Goal: Task Accomplishment & Management: Manage account settings

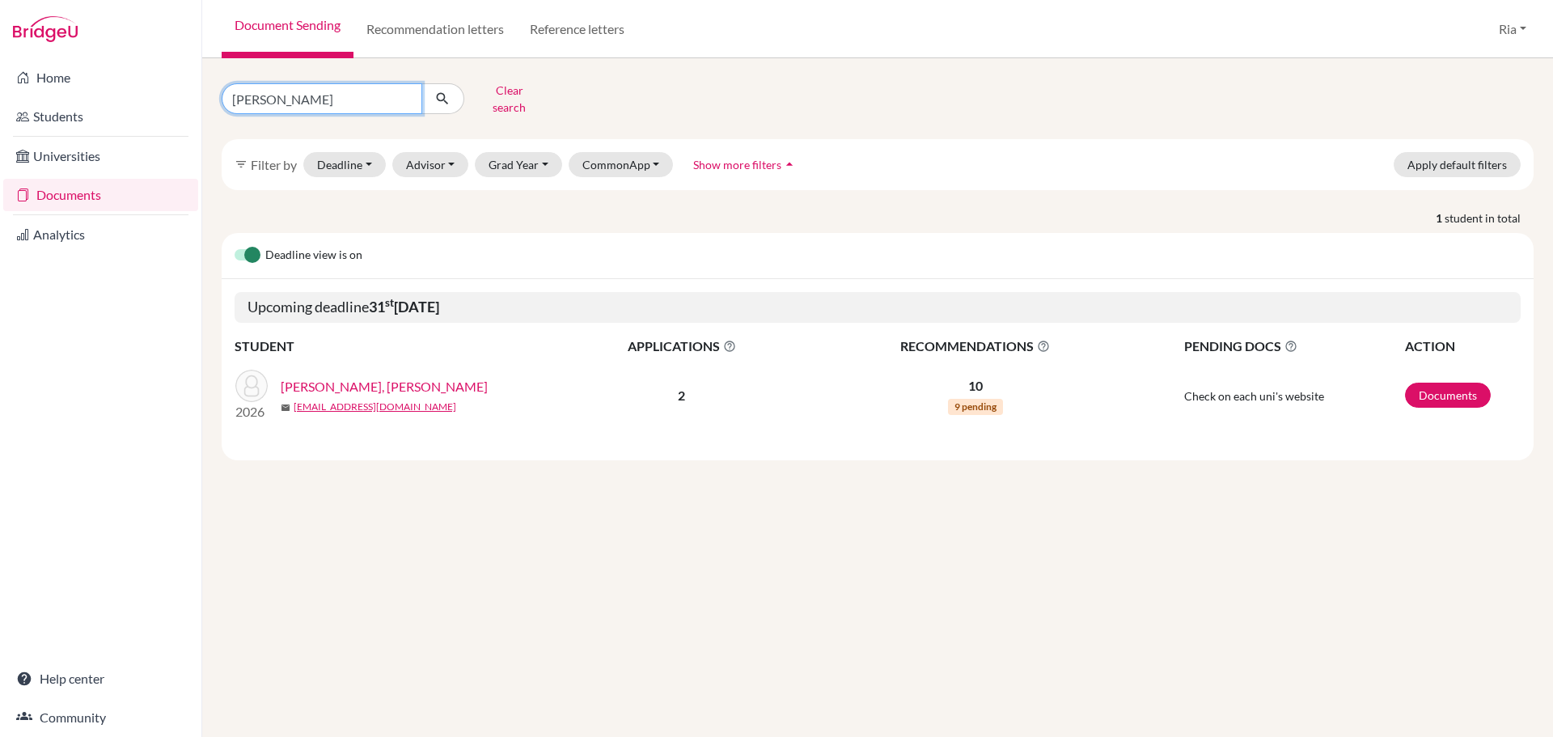
click at [405, 90] on input "joshiah" at bounding box center [322, 98] width 201 height 31
type input "cheryl josephine"
click button "submit" at bounding box center [442, 98] width 43 height 31
click at [388, 377] on link "[PERSON_NAME], [PERSON_NAME]" at bounding box center [384, 386] width 207 height 19
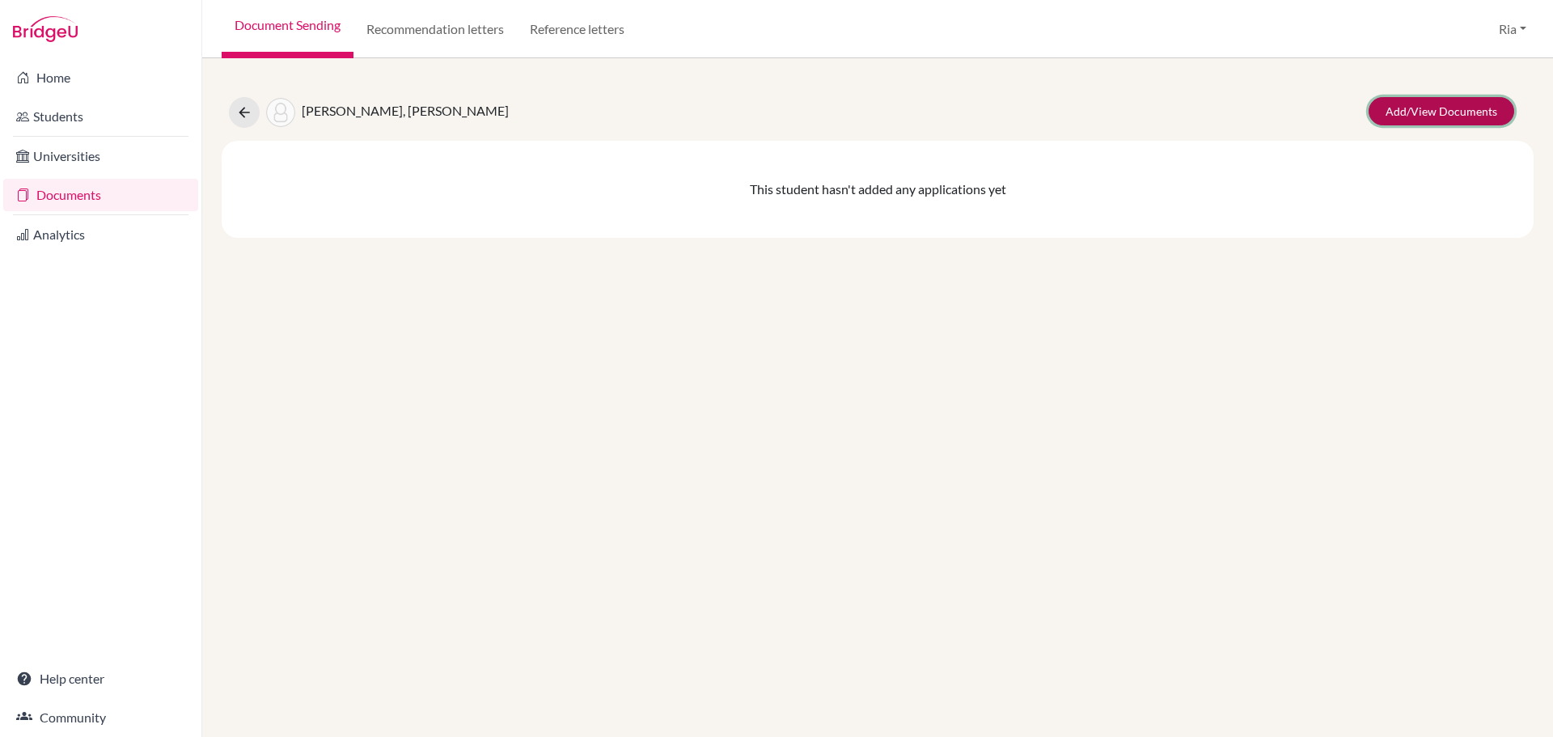
click at [1440, 115] on link "Add/View Documents" at bounding box center [1442, 111] width 146 height 28
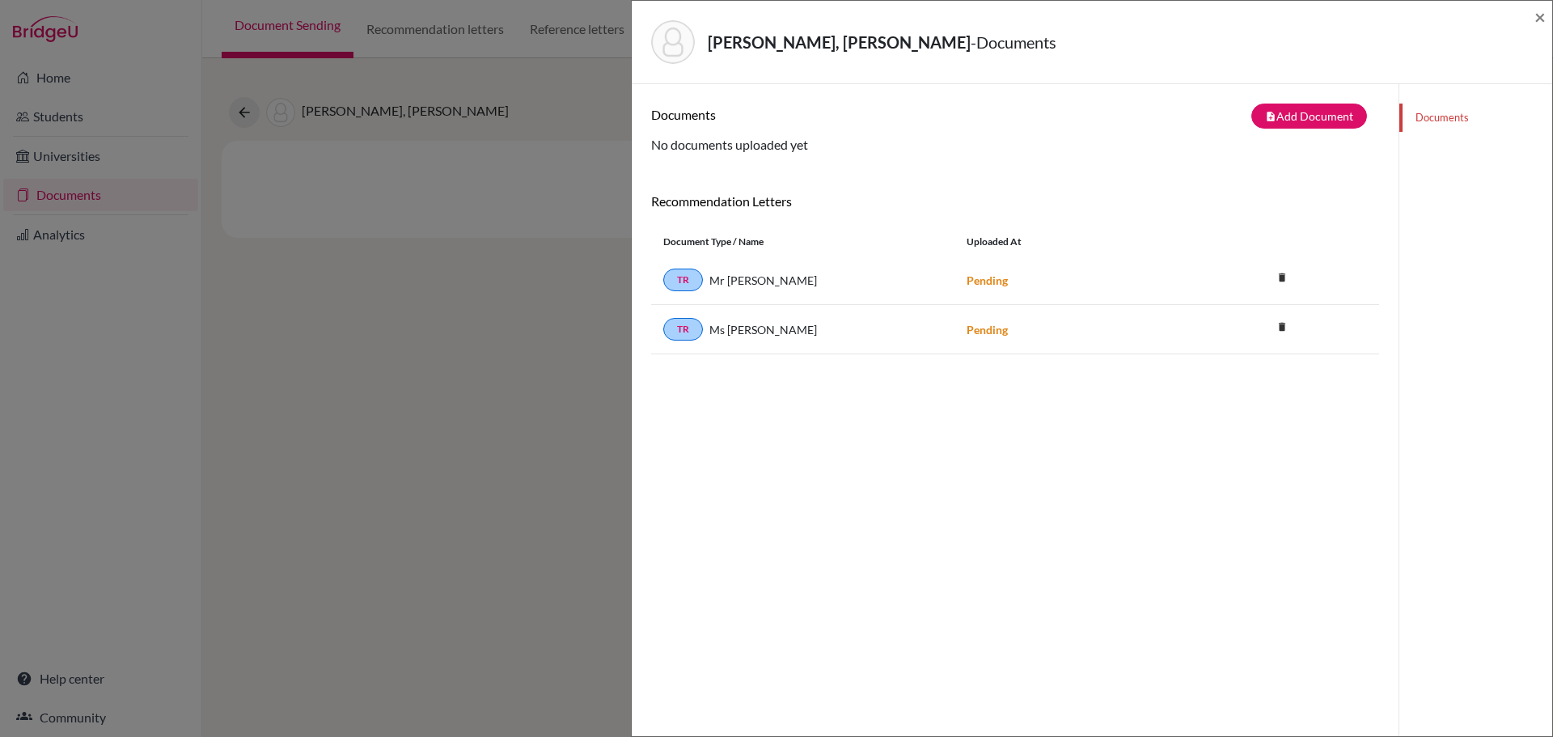
click at [447, 334] on div "[PERSON_NAME] Goestiadji, [PERSON_NAME] - Documents × Documents note_add Add Do…" at bounding box center [776, 368] width 1553 height 737
click at [779, 284] on span "Mr [PERSON_NAME]" at bounding box center [763, 280] width 108 height 17
click at [1307, 111] on button "note_add Add Document" at bounding box center [1310, 116] width 116 height 25
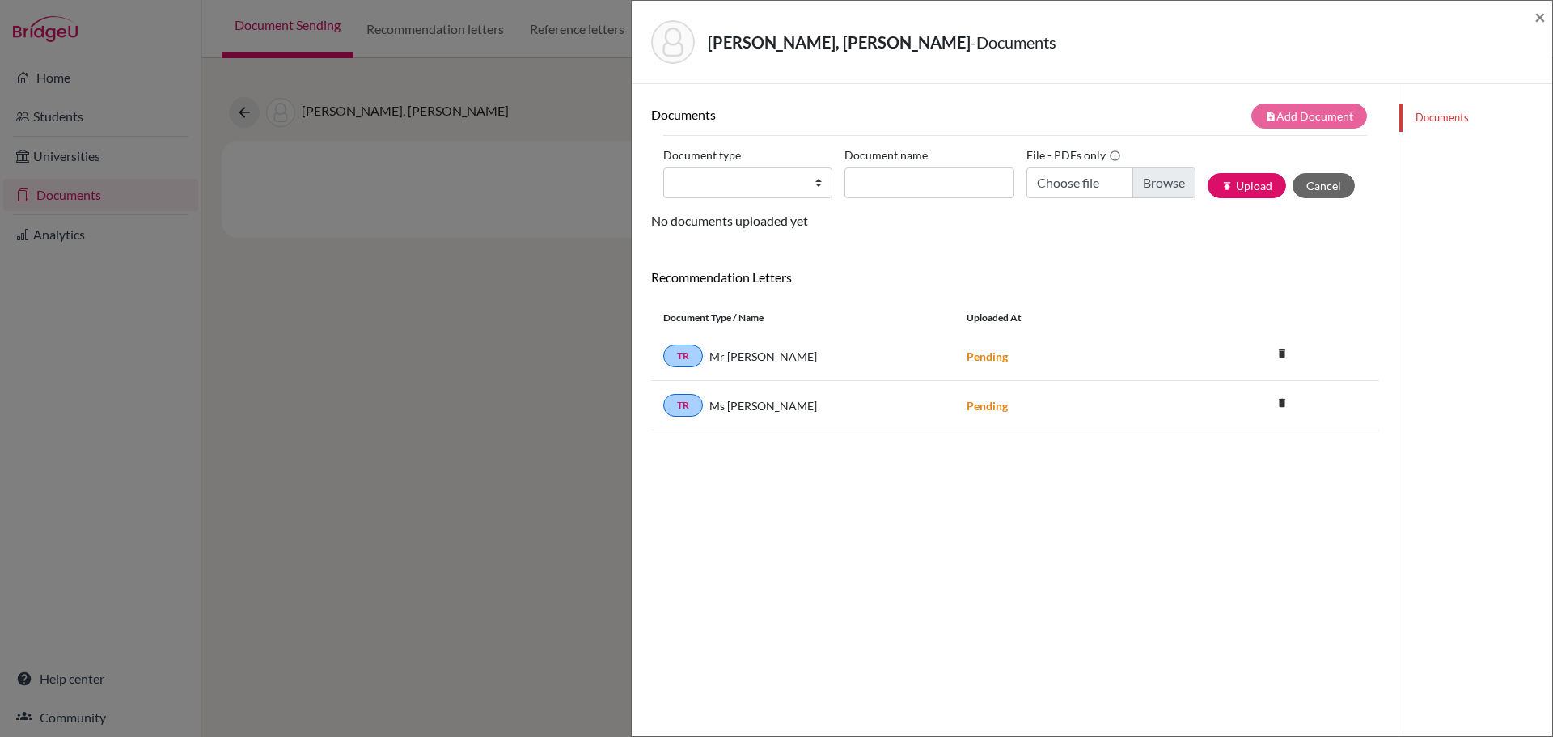
click at [394, 346] on div "[PERSON_NAME] Goestiadji, [PERSON_NAME] - Documents × Documents note_add Add Do…" at bounding box center [776, 368] width 1553 height 737
click at [91, 192] on div "[PERSON_NAME] Goestiadji, [PERSON_NAME] - Documents × Documents note_add Add Do…" at bounding box center [776, 368] width 1553 height 737
click at [1539, 13] on span "×" at bounding box center [1540, 16] width 11 height 23
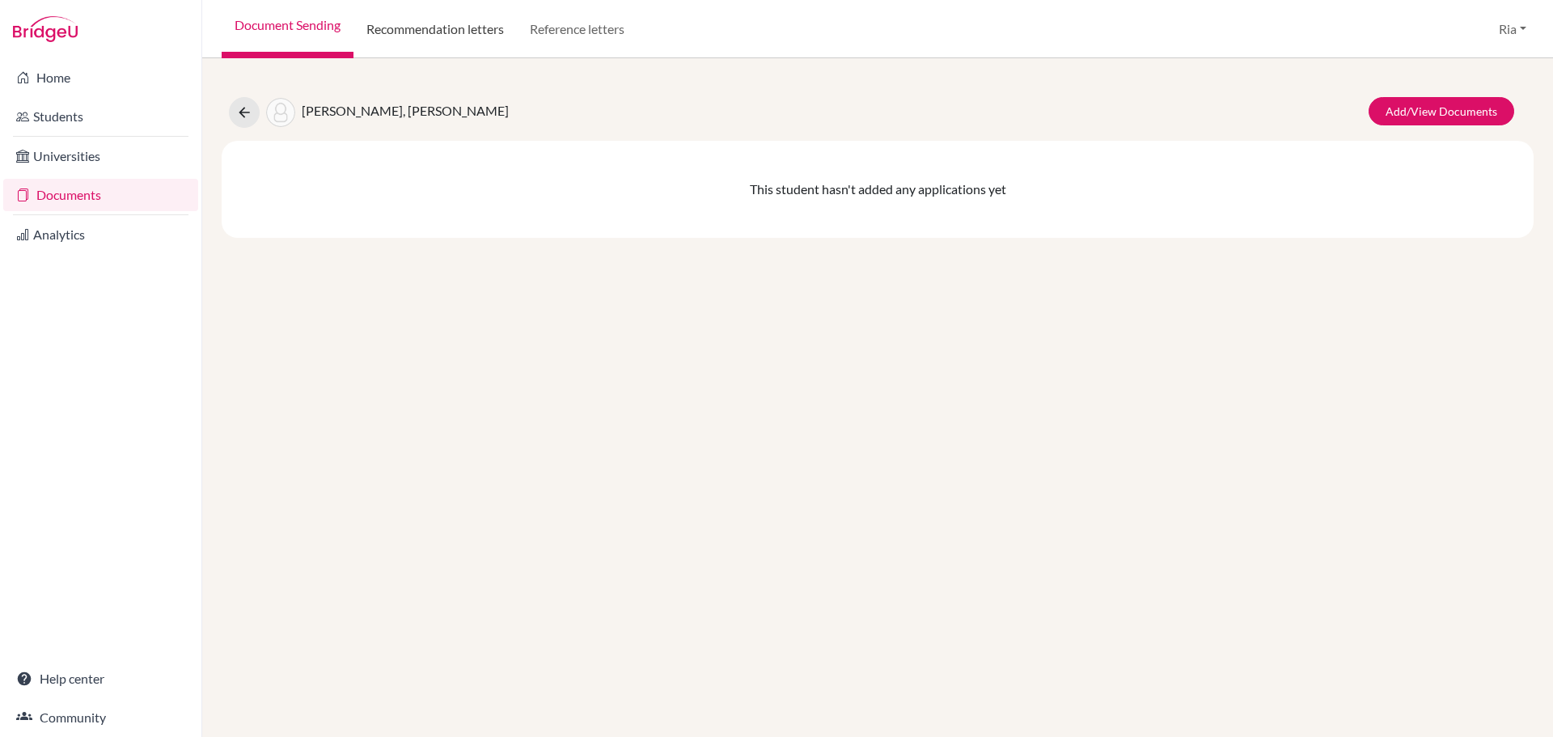
click at [468, 28] on link "Recommendation letters" at bounding box center [435, 29] width 163 height 58
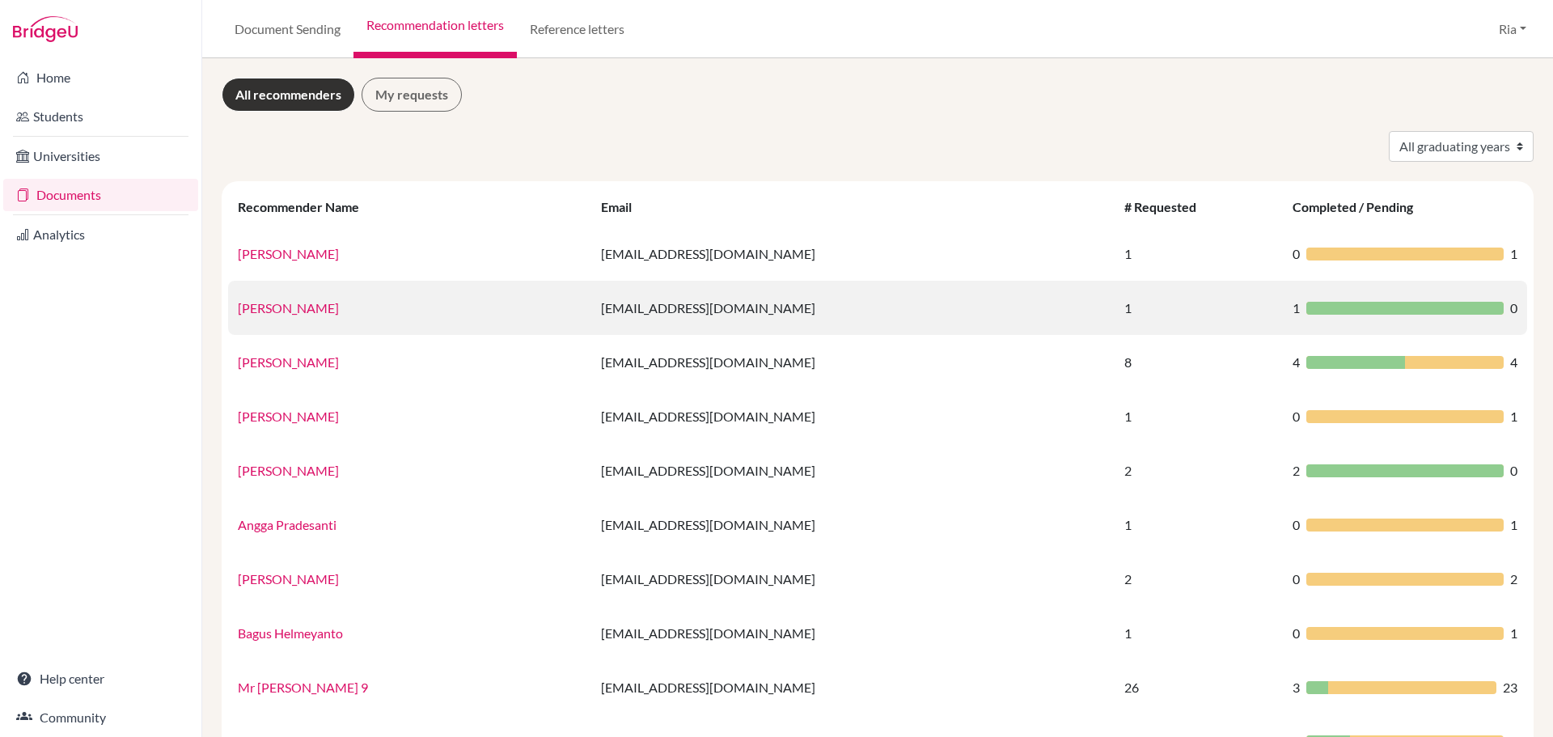
click at [282, 307] on link "Yohanes Alvin Goenawan" at bounding box center [288, 307] width 101 height 15
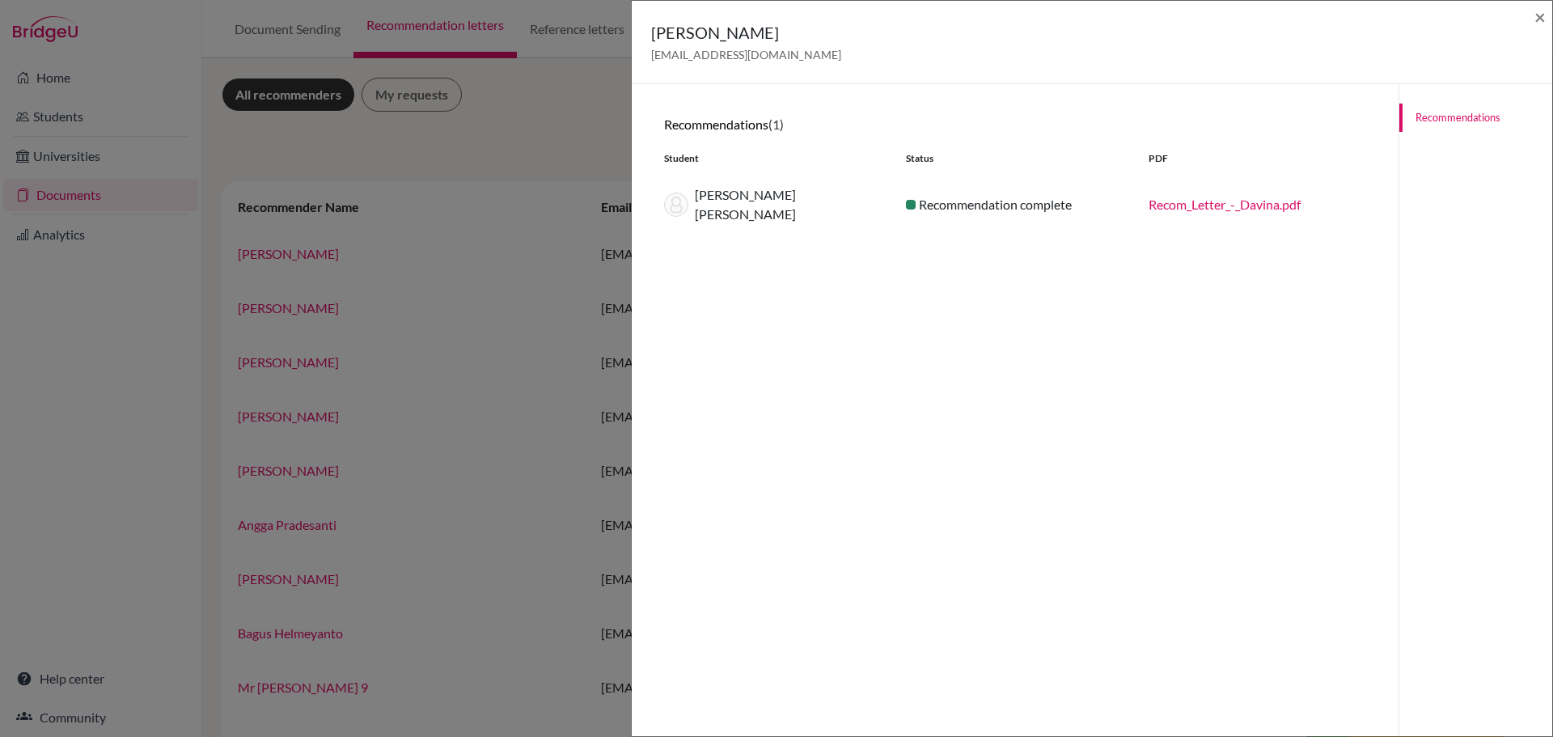
click at [506, 141] on div "Yohanes Alvin Goenawan alvingoenawan@sekolahciputra.sch.id × Recommendations (1…" at bounding box center [776, 368] width 1553 height 737
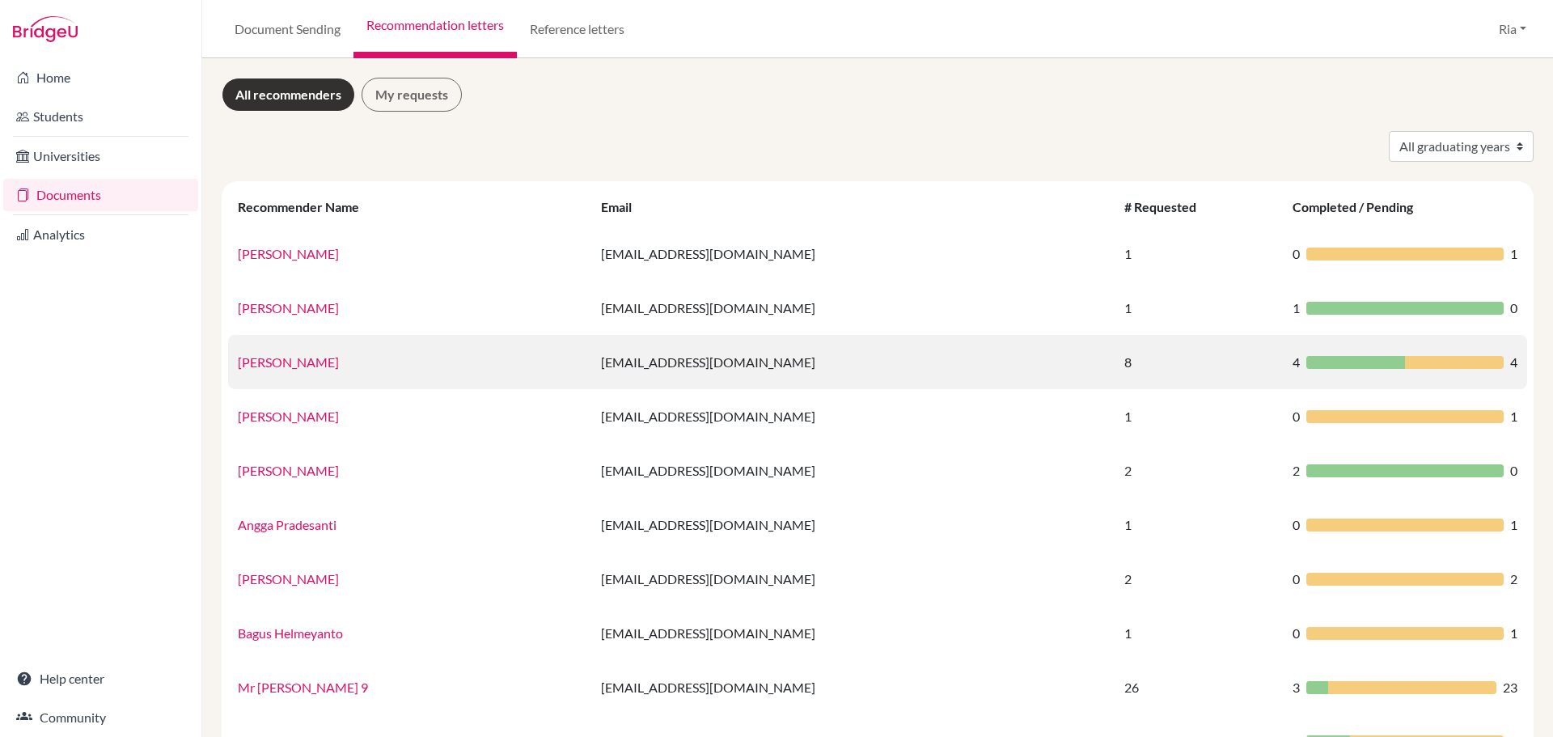
click at [296, 364] on link "Mr Andi Kurniawan" at bounding box center [288, 361] width 101 height 15
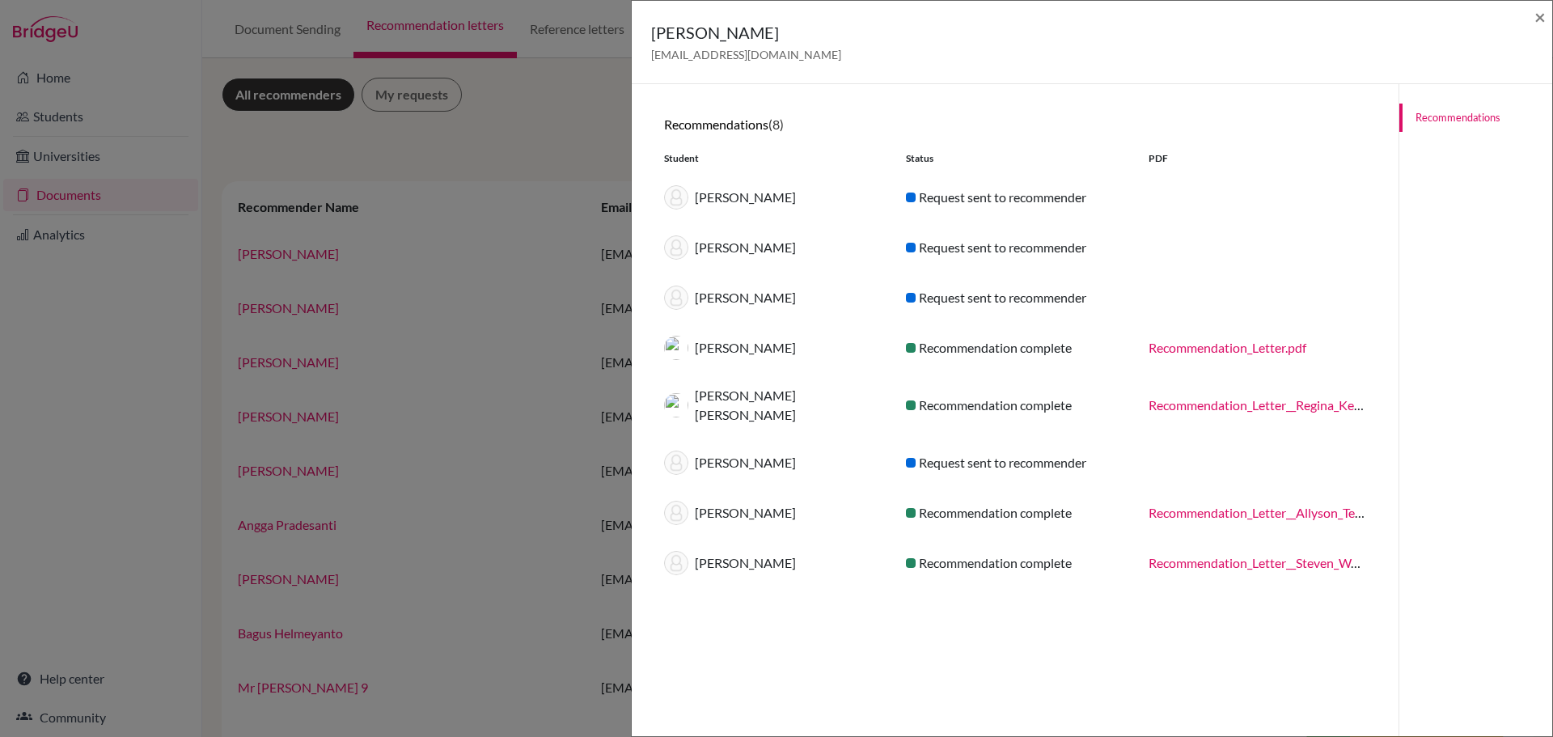
click at [1047, 203] on div "Request sent to recommender" at bounding box center [1015, 197] width 242 height 19
click at [712, 197] on div "Kiera Avery Kho" at bounding box center [773, 197] width 242 height 24
click at [1434, 118] on link "Recommendations" at bounding box center [1476, 118] width 153 height 28
